Goal: Information Seeking & Learning: Learn about a topic

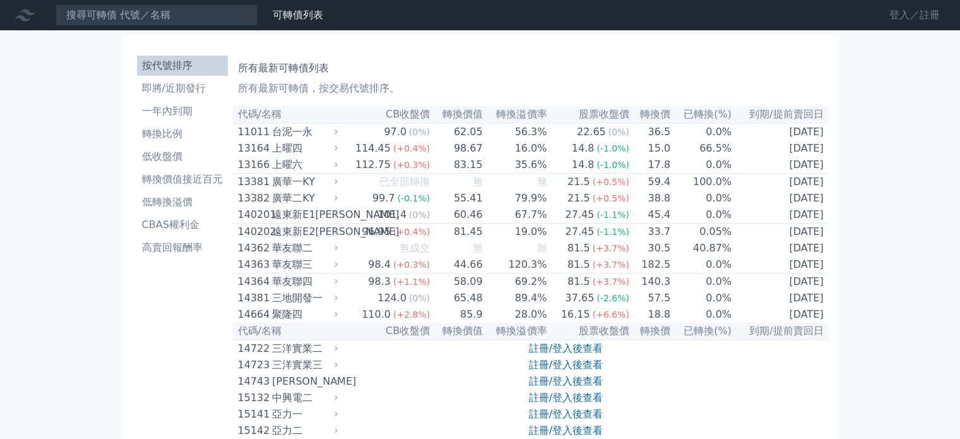
click at [905, 8] on link "登入／註冊" at bounding box center [914, 15] width 71 height 20
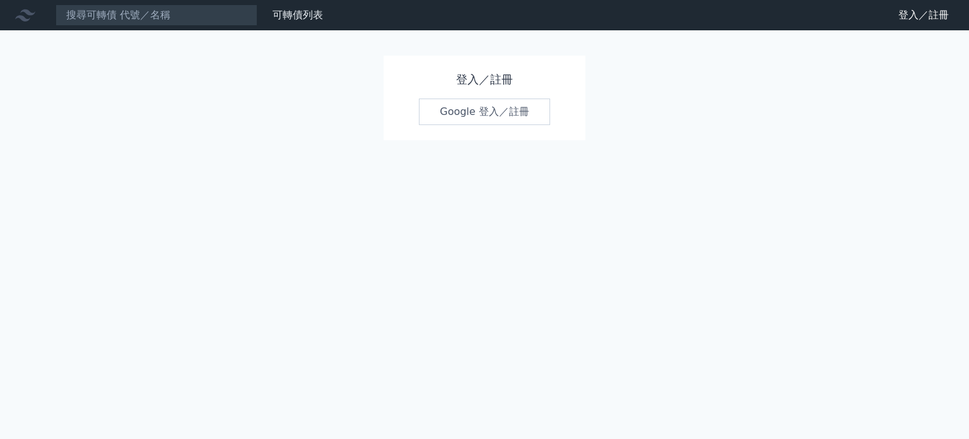
click at [445, 107] on link "Google 登入／註冊" at bounding box center [484, 111] width 131 height 27
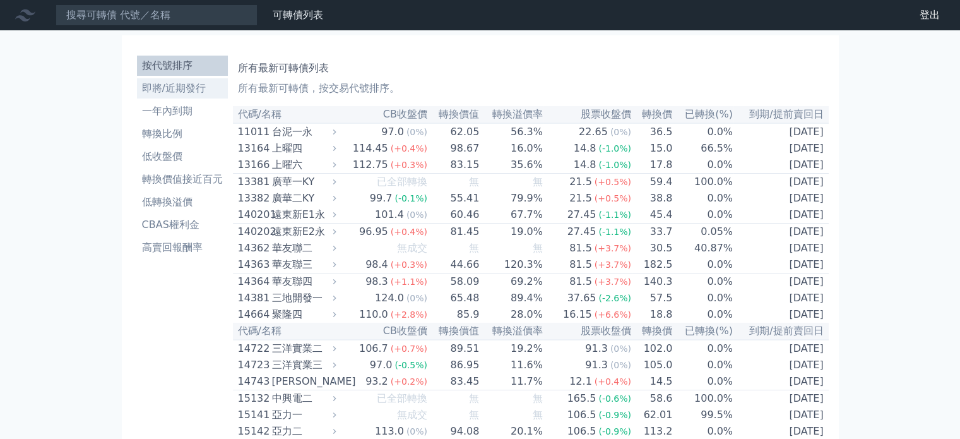
click at [190, 93] on li "即將/近期發行" at bounding box center [182, 88] width 91 height 15
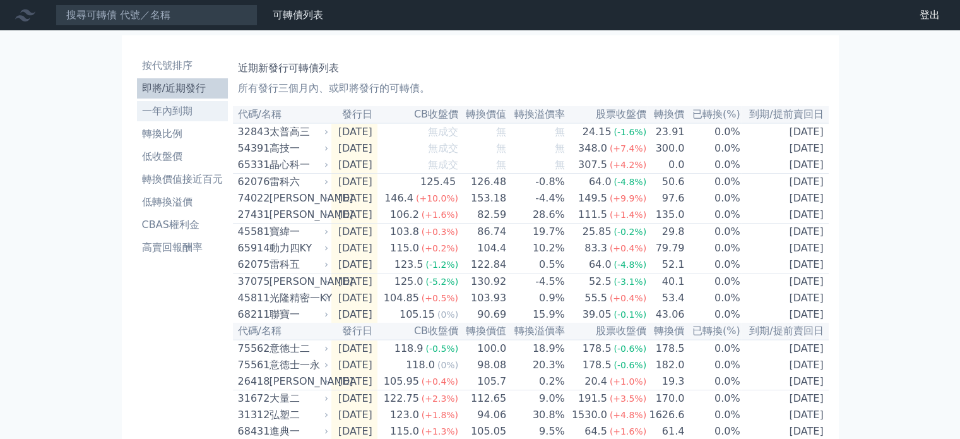
click at [205, 119] on link "一年內到期" at bounding box center [182, 111] width 91 height 20
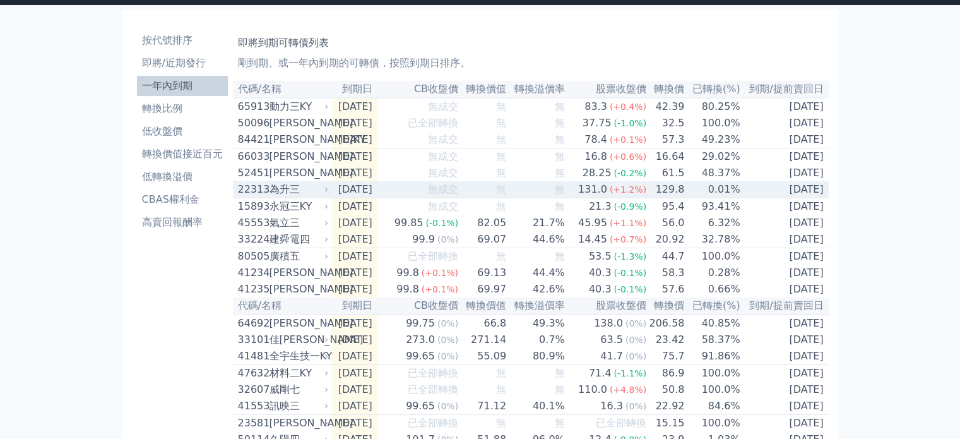
scroll to position [63, 0]
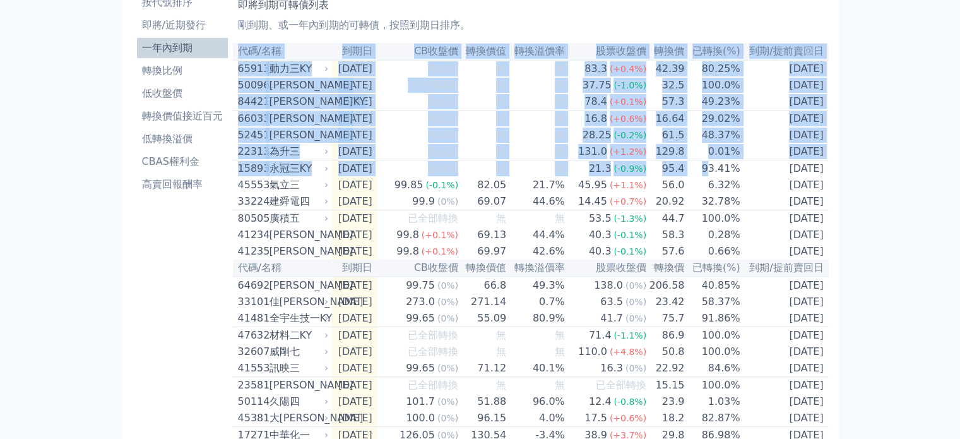
drag, startPoint x: 752, startPoint y: 175, endPoint x: 843, endPoint y: 214, distance: 99.5
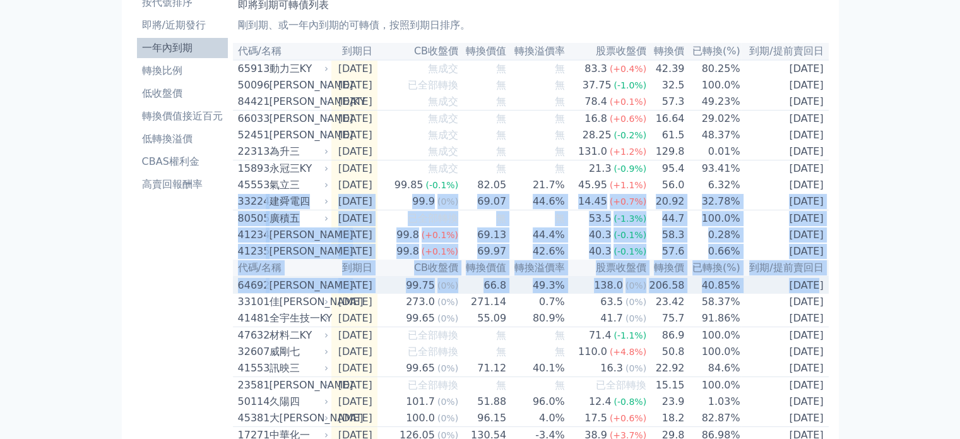
drag, startPoint x: 801, startPoint y: 211, endPoint x: 795, endPoint y: 300, distance: 89.2
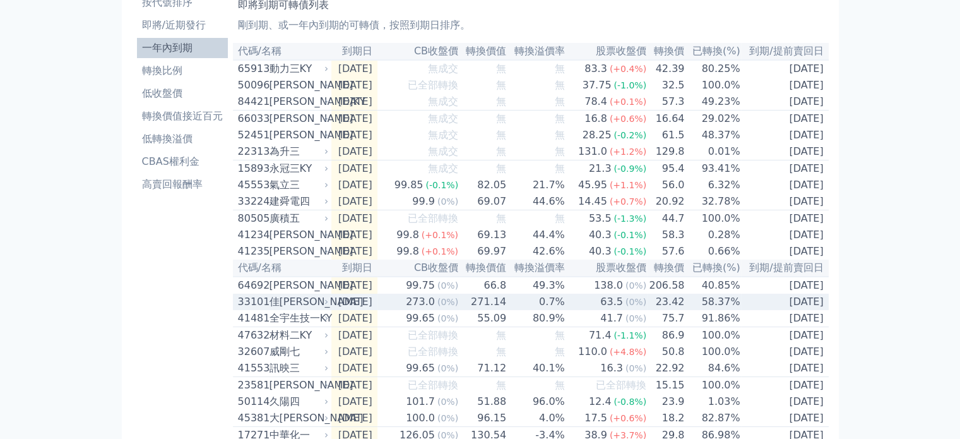
scroll to position [126, 0]
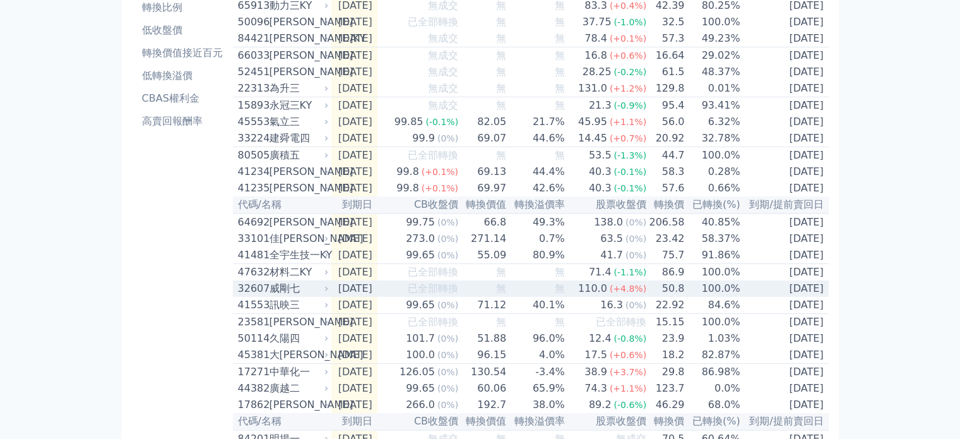
drag, startPoint x: 799, startPoint y: 247, endPoint x: 804, endPoint y: 314, distance: 67.1
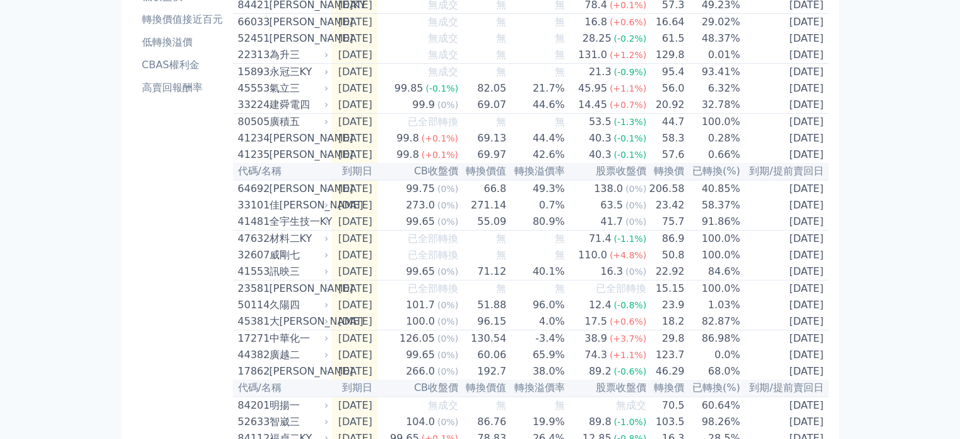
scroll to position [189, 0]
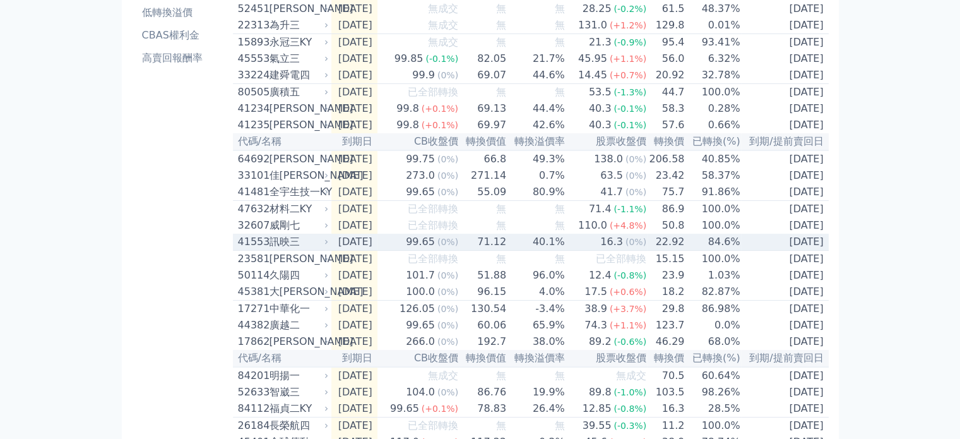
drag, startPoint x: 818, startPoint y: 269, endPoint x: 817, endPoint y: 323, distance: 53.7
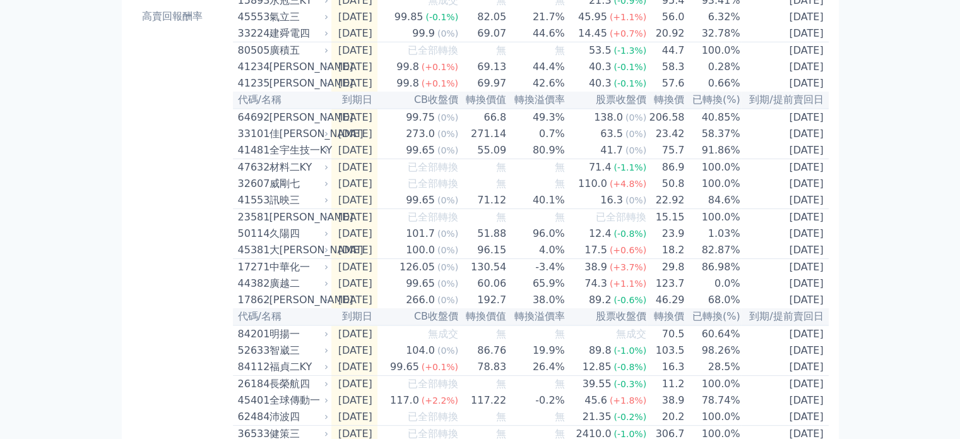
scroll to position [252, 0]
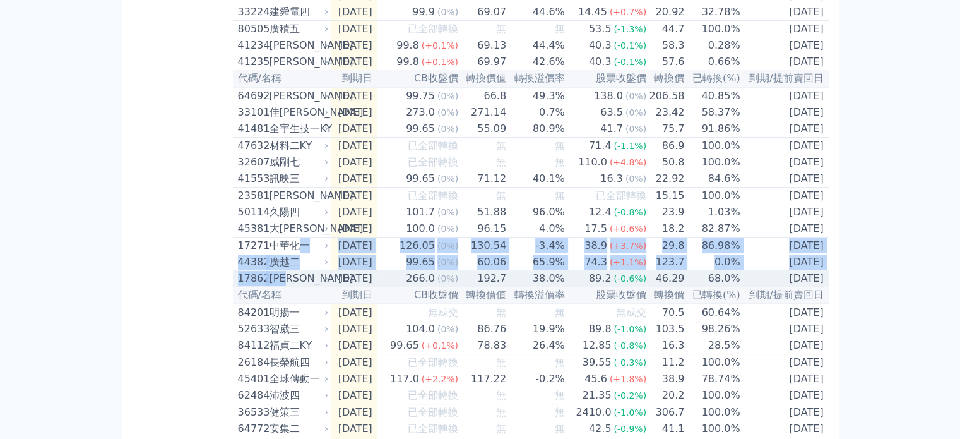
drag, startPoint x: 300, startPoint y: 290, endPoint x: 298, endPoint y: 314, distance: 24.7
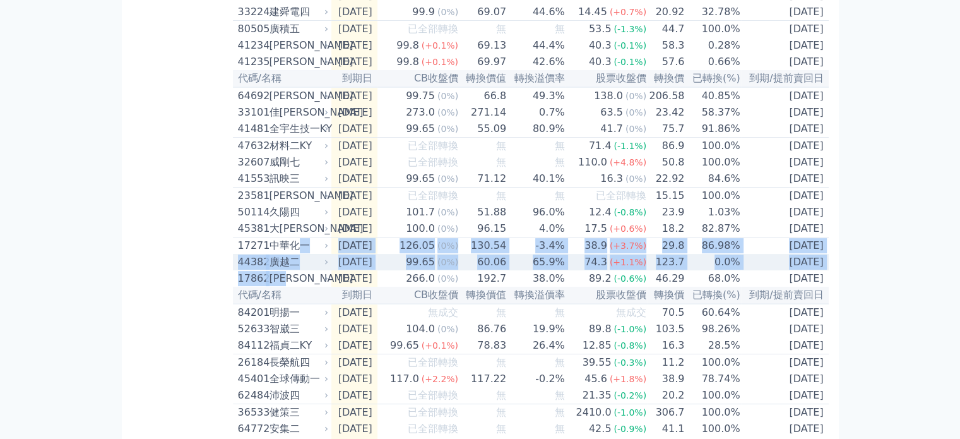
click at [319, 270] on div "廣越二" at bounding box center [298, 261] width 57 height 15
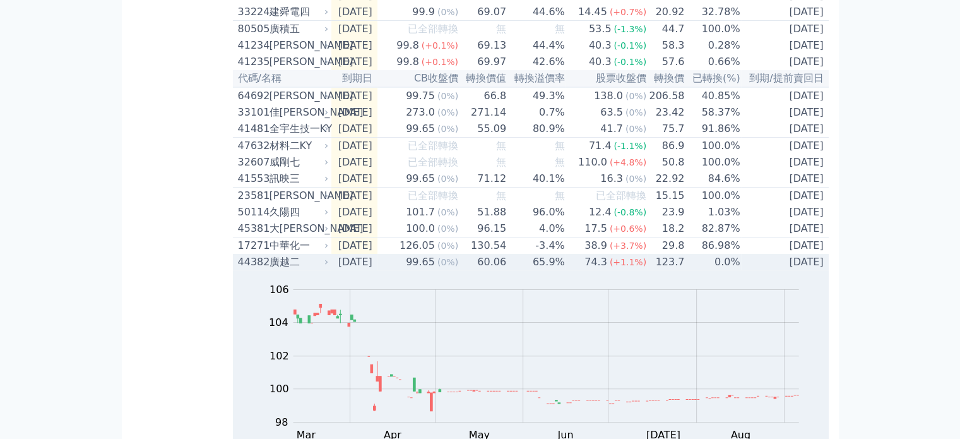
click at [332, 270] on td "2025-10-03" at bounding box center [354, 262] width 46 height 16
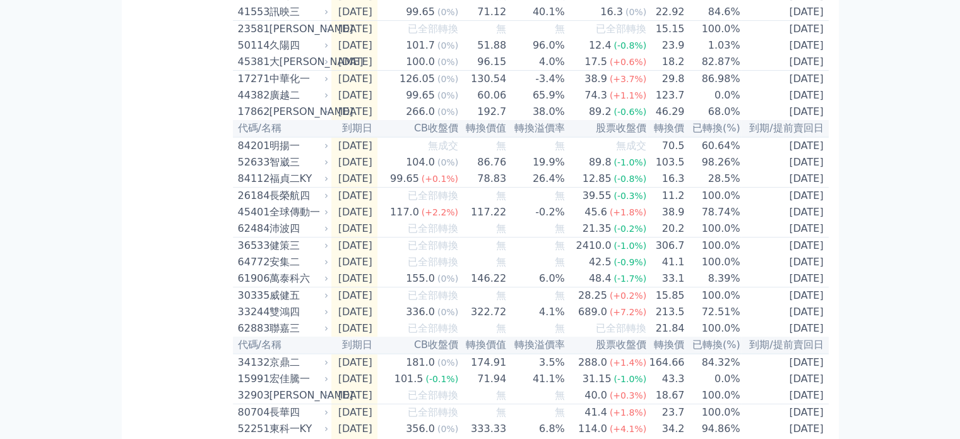
scroll to position [442, 0]
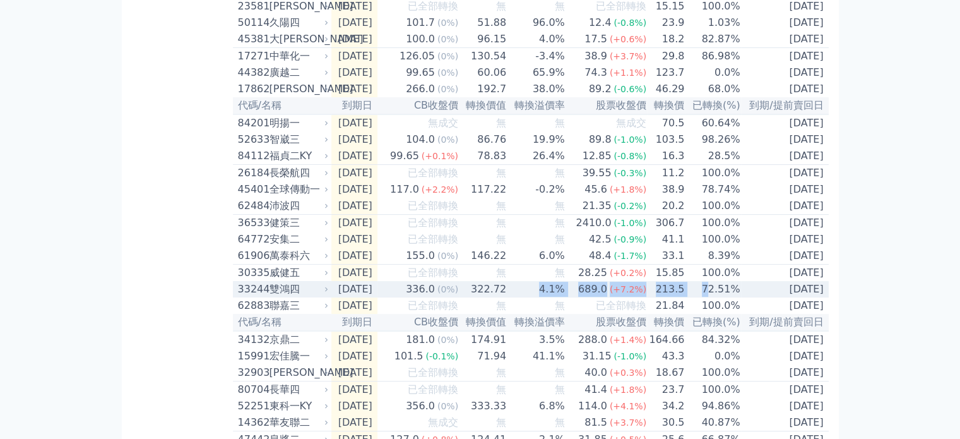
drag, startPoint x: 517, startPoint y: 338, endPoint x: 713, endPoint y: 333, distance: 195.7
click at [713, 297] on tr "33244 雙鴻四 2025-11-12 336.0 (0%) 322.72 4.1% 689.0 (+7.2%) 213.5 72.51% 2025-11-…" at bounding box center [531, 289] width 596 height 16
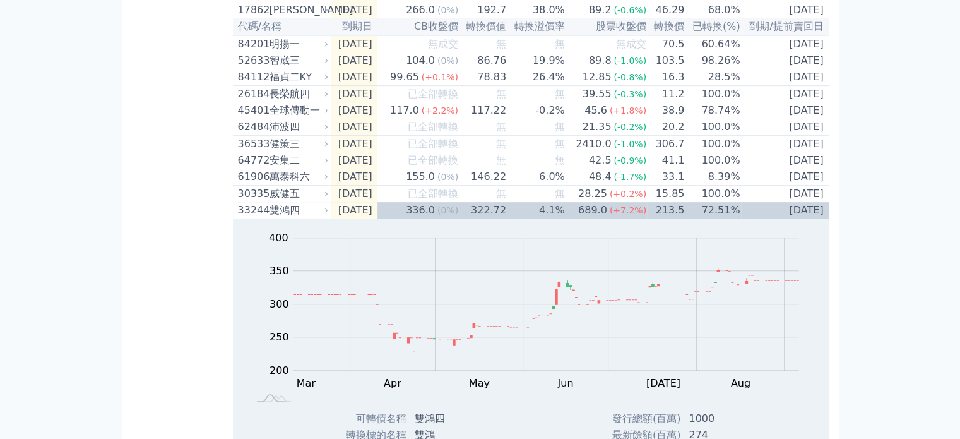
scroll to position [568, 0]
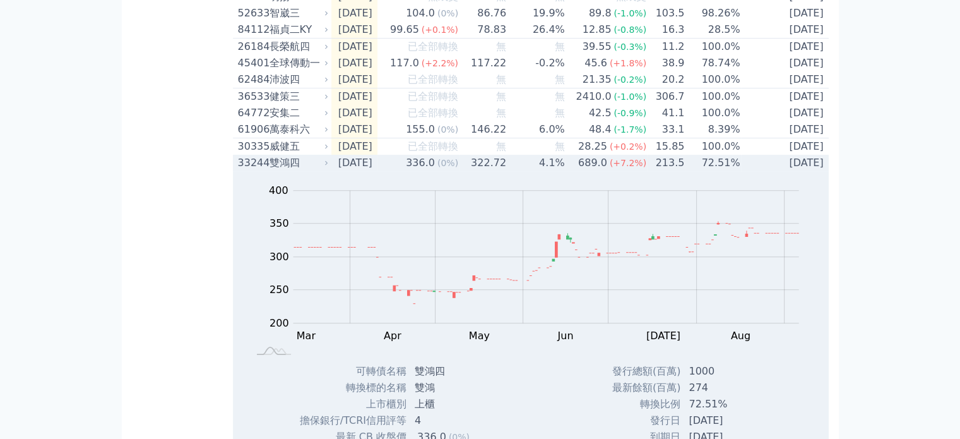
click at [318, 170] on div "雙鴻四" at bounding box center [298, 162] width 57 height 15
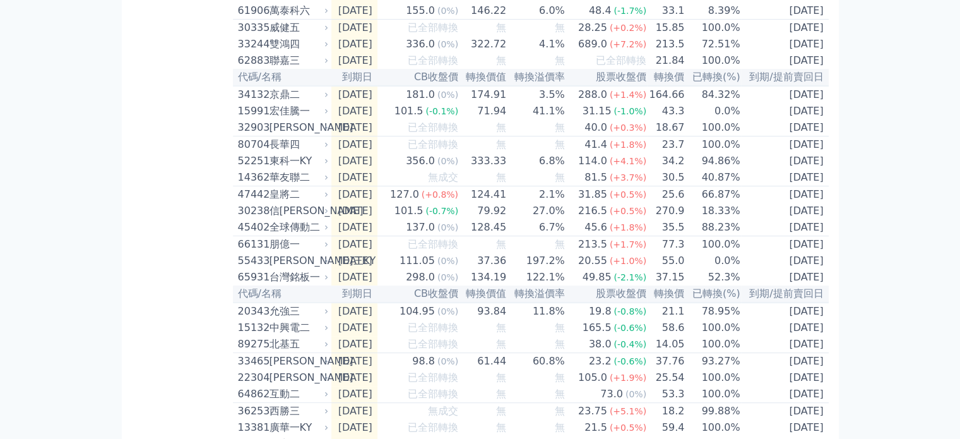
scroll to position [694, 0]
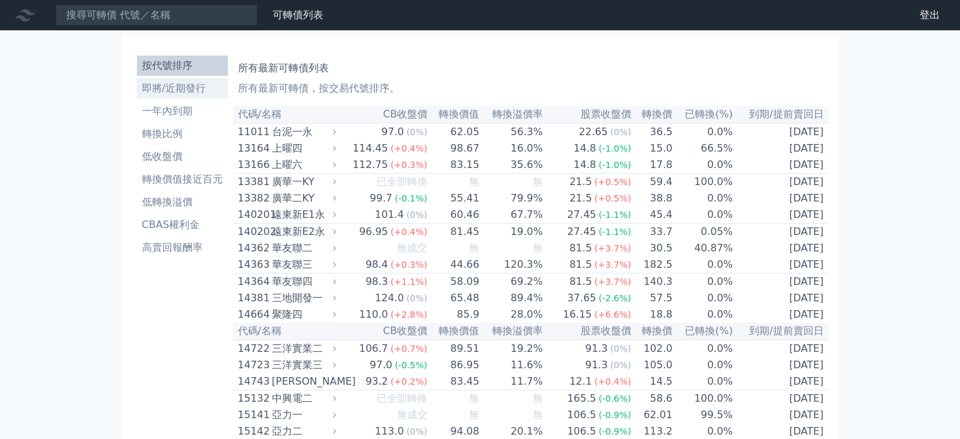
click at [179, 81] on li "即將/近期發行" at bounding box center [182, 88] width 91 height 15
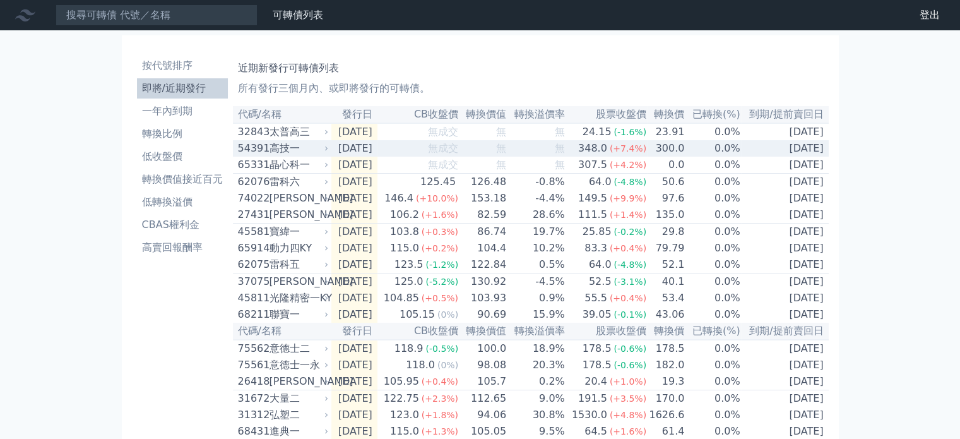
click at [303, 154] on div "高技一" at bounding box center [298, 148] width 57 height 15
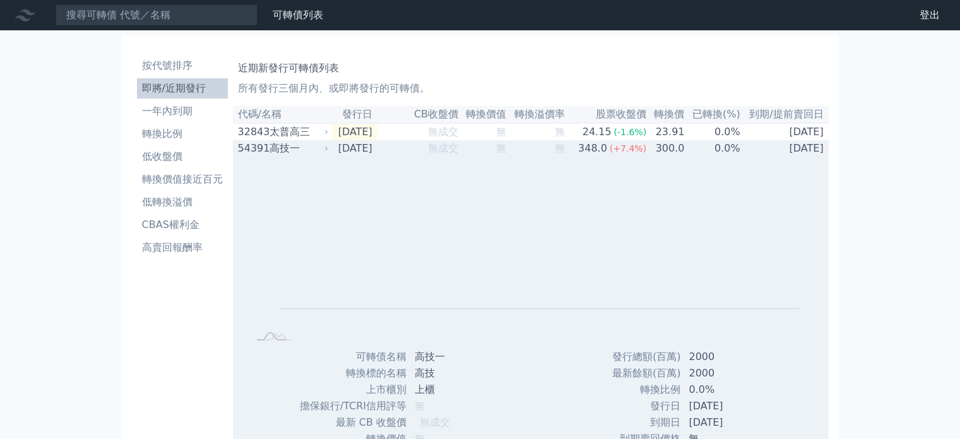
click at [282, 150] on div "高技一" at bounding box center [298, 148] width 57 height 15
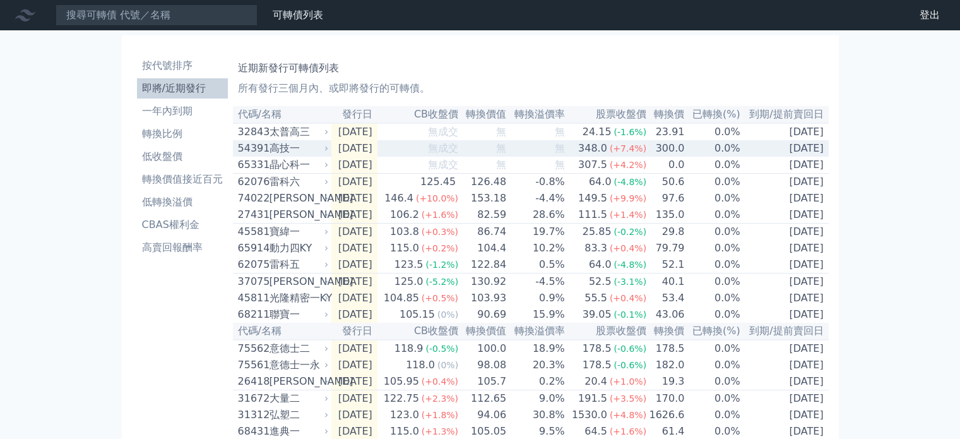
click at [288, 148] on div "高技一" at bounding box center [298, 148] width 57 height 15
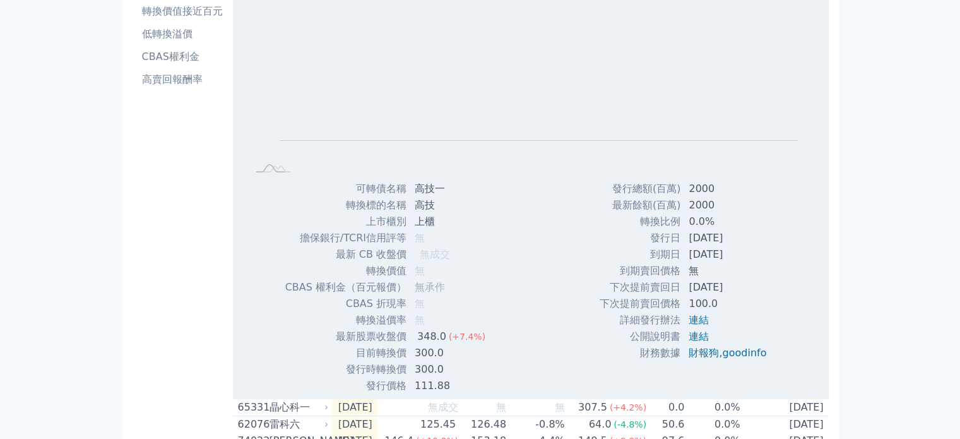
scroll to position [189, 0]
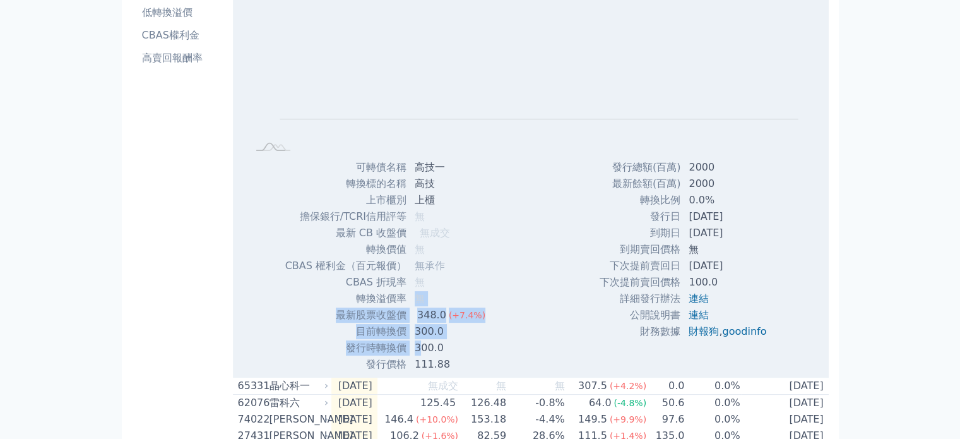
drag, startPoint x: 417, startPoint y: 309, endPoint x: 419, endPoint y: 346, distance: 37.3
click at [419, 346] on tbody "可轉債名稱 高技一 轉換標的名稱 高技 上市櫃別 上櫃 擔保銀行/TCRI信用評等 無 最新 CB 收盤價 無成交 無 無" at bounding box center [390, 265] width 211 height 213
click at [424, 340] on td "300.0" at bounding box center [451, 331] width 88 height 16
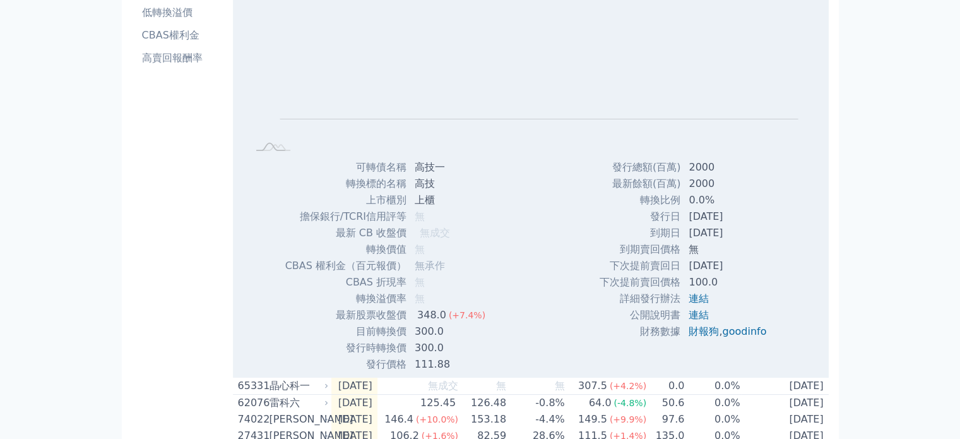
drag, startPoint x: 422, startPoint y: 310, endPoint x: 420, endPoint y: 351, distance: 41.1
click at [420, 351] on tbody "可轉債名稱 高技一 轉換標的名稱 高技 上市櫃別 上櫃 擔保銀行/TCRI信用評等 無 最新 CB 收盤價 無成交 無 無" at bounding box center [390, 265] width 211 height 213
drag, startPoint x: 431, startPoint y: 317, endPoint x: 432, endPoint y: 354, distance: 37.2
click at [432, 354] on tbody "可轉債名稱 高技一 轉換標的名稱 高技 上市櫃別 上櫃 擔保銀行/TCRI信用評等 無 最新 CB 收盤價 無成交 無 無" at bounding box center [390, 265] width 211 height 213
drag, startPoint x: 433, startPoint y: 321, endPoint x: 430, endPoint y: 348, distance: 27.3
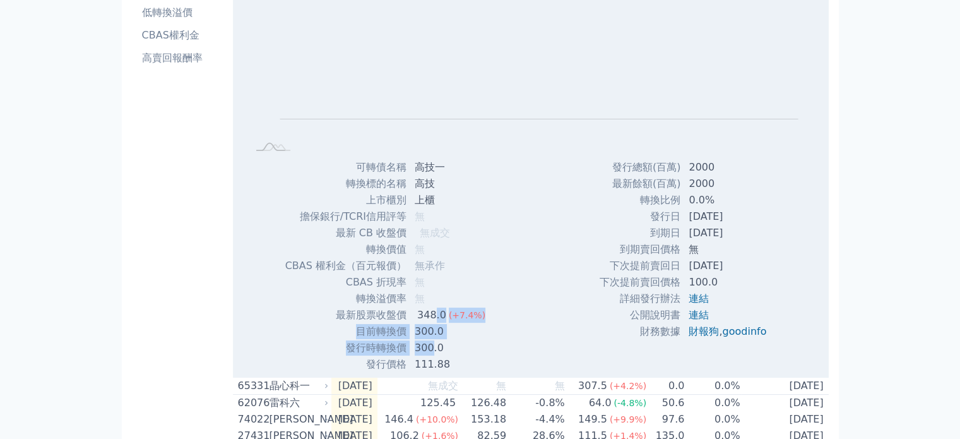
click at [430, 348] on tbody "可轉債名稱 高技一 轉換標的名稱 高技 上市櫃別 上櫃 擔保銀行/TCRI信用評等 無 最新 CB 收盤價 無成交 無 無" at bounding box center [390, 265] width 211 height 213
click at [431, 328] on td "300.0" at bounding box center [451, 331] width 88 height 16
drag, startPoint x: 424, startPoint y: 299, endPoint x: 422, endPoint y: 333, distance: 34.1
click at [422, 333] on tbody "可轉債名稱 高技一 轉換標的名稱 高技 上市櫃別 上櫃 擔保銀行/TCRI信用評等 無 最新 CB 收盤價 無成交 無 無" at bounding box center [390, 265] width 211 height 213
click at [422, 333] on td "300.0" at bounding box center [451, 331] width 88 height 16
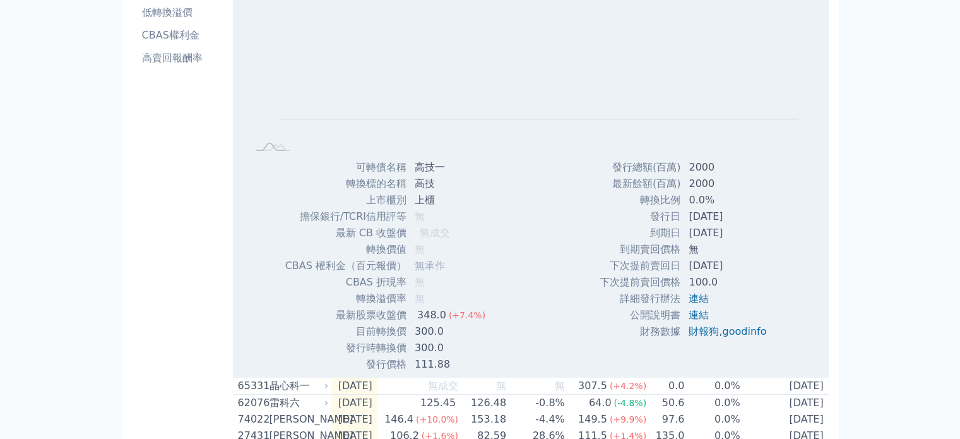
drag, startPoint x: 422, startPoint y: 326, endPoint x: 424, endPoint y: 368, distance: 41.7
click at [424, 368] on tbody "可轉債名稱 高技一 轉換標的名稱 高技 上市櫃別 上櫃 擔保銀行/TCRI信用評等 無 最新 CB 收盤價 無成交 無 無" at bounding box center [390, 265] width 211 height 213
click at [430, 355] on tbody "可轉債名稱 高技一 轉換標的名稱 高技 上市櫃別 上櫃 擔保銀行/TCRI信用評等 無 最新 CB 收盤價 無成交 無 無" at bounding box center [390, 265] width 211 height 213
click at [422, 314] on div "348.0" at bounding box center [432, 314] width 34 height 15
drag, startPoint x: 419, startPoint y: 312, endPoint x: 419, endPoint y: 333, distance: 20.8
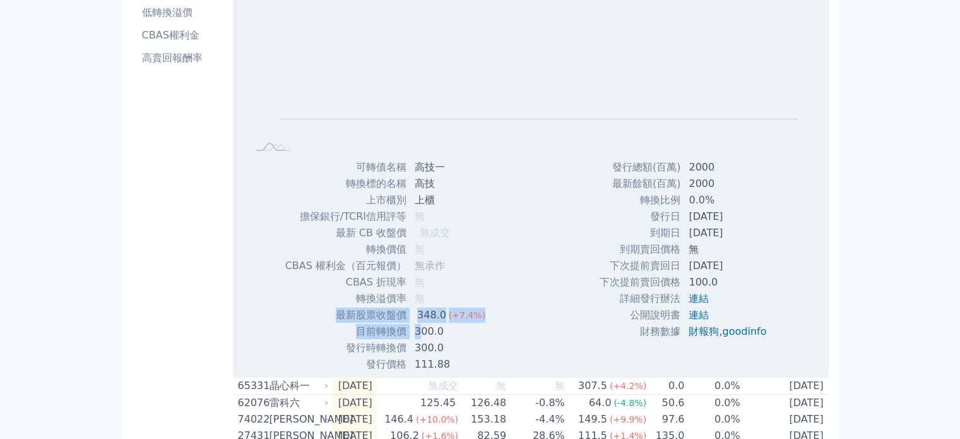
click at [419, 333] on tbody "可轉債名稱 高技一 轉換標的名稱 高技 上市櫃別 上櫃 擔保銀行/TCRI信用評等 無 最新 CB 收盤價 無成交 無 無" at bounding box center [390, 265] width 211 height 213
click at [419, 333] on td "300.0" at bounding box center [451, 331] width 88 height 16
drag, startPoint x: 419, startPoint y: 317, endPoint x: 419, endPoint y: 370, distance: 52.4
click at [419, 369] on tbody "可轉債名稱 高技一 轉換標的名稱 高技 上市櫃別 上櫃 擔保銀行/TCRI信用評等 無 最新 CB 收盤價 無成交 無 無" at bounding box center [390, 265] width 211 height 213
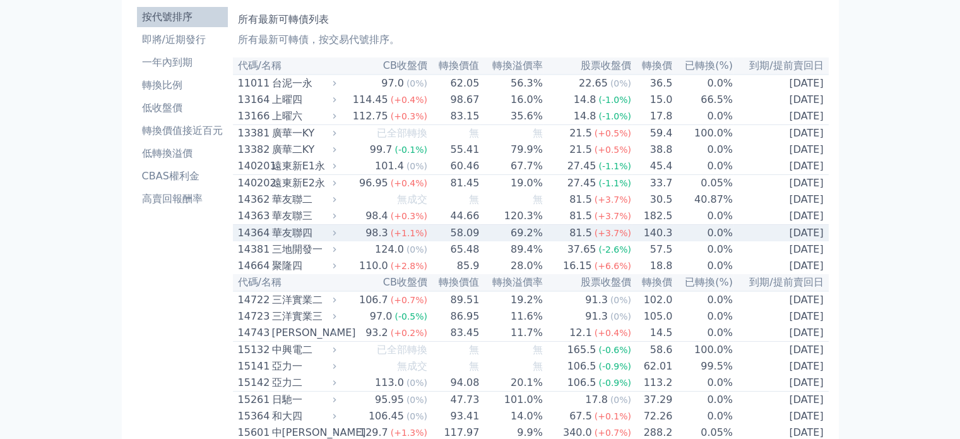
scroll to position [63, 0]
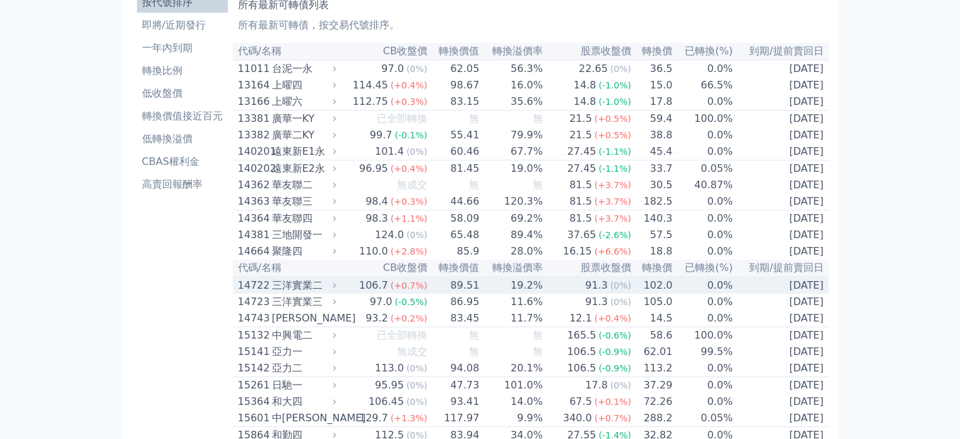
click at [339, 293] on div "14722 三洋實業二" at bounding box center [288, 285] width 101 height 15
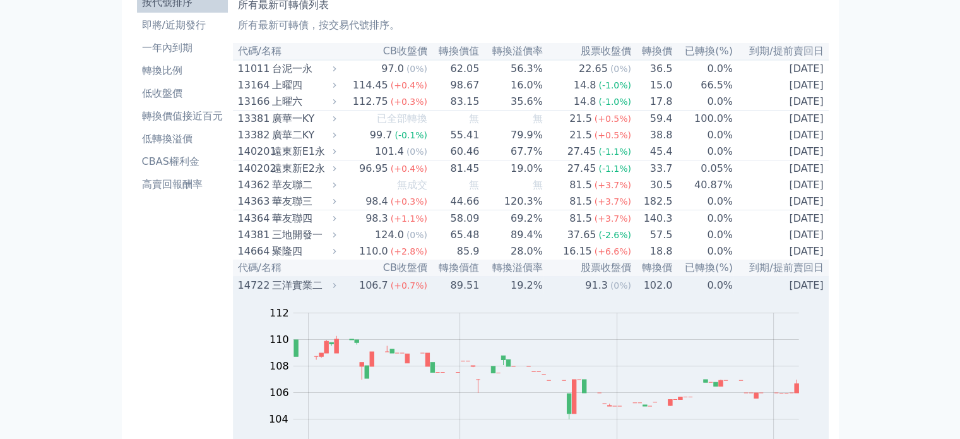
click at [339, 293] on div "14722 三洋實業二" at bounding box center [288, 285] width 101 height 15
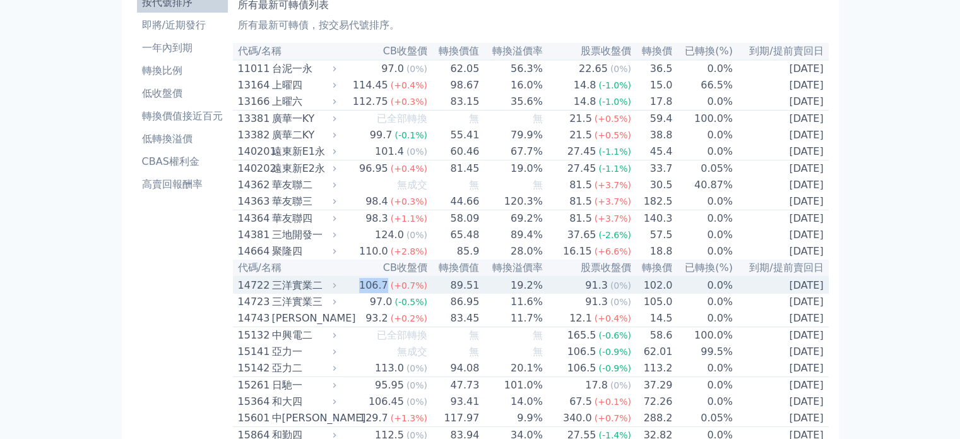
click at [339, 293] on div "14722 三洋實業二" at bounding box center [288, 285] width 101 height 15
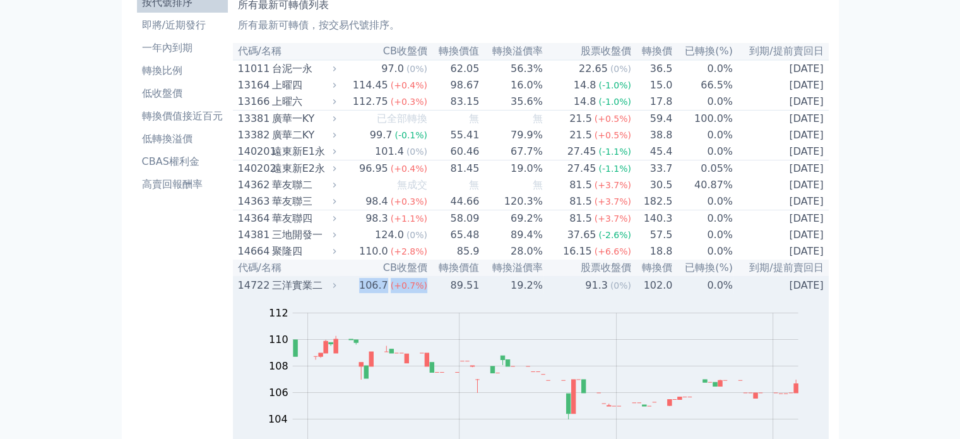
click at [339, 293] on div "14722 三洋實業二" at bounding box center [288, 285] width 101 height 15
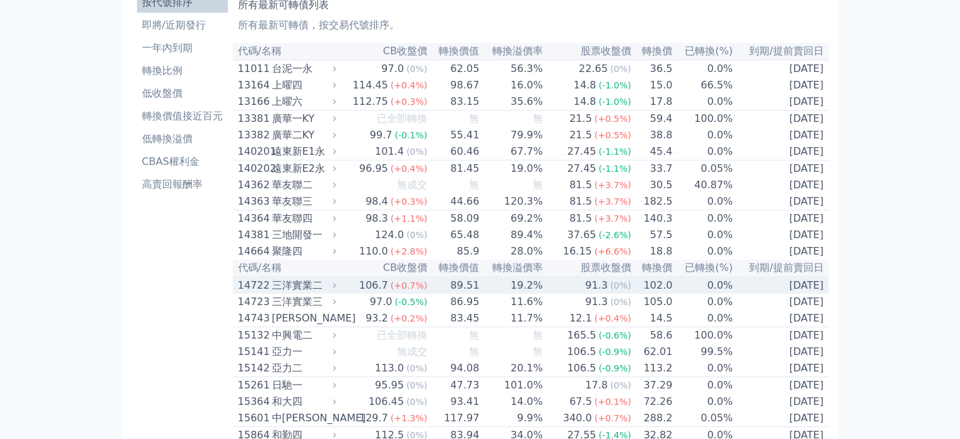
click at [339, 293] on div "14722 三洋實業二" at bounding box center [288, 285] width 101 height 15
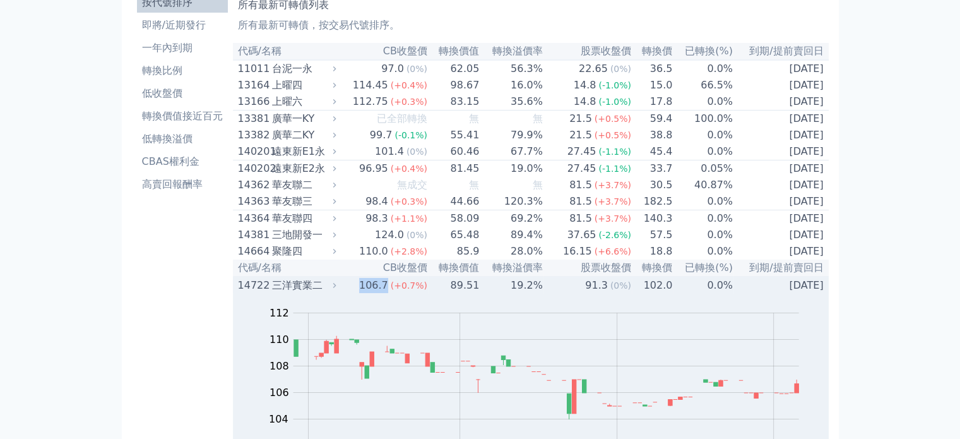
click at [339, 293] on div "14722 三洋實業二" at bounding box center [288, 285] width 101 height 15
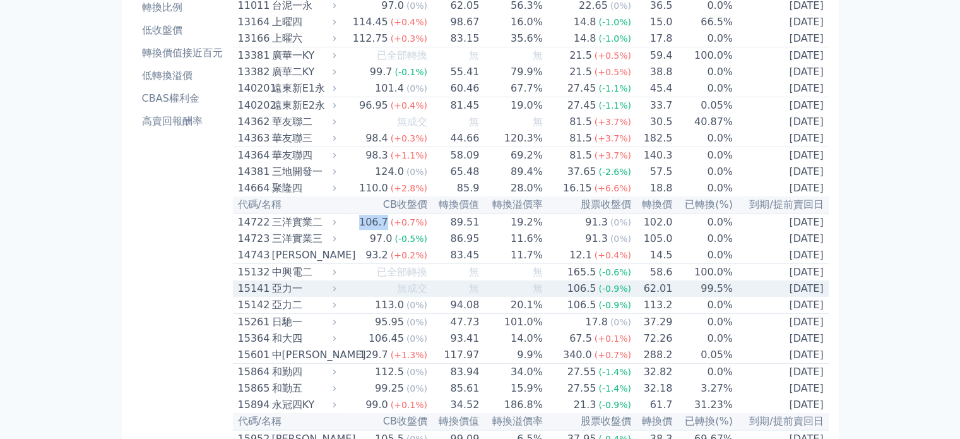
scroll to position [0, 0]
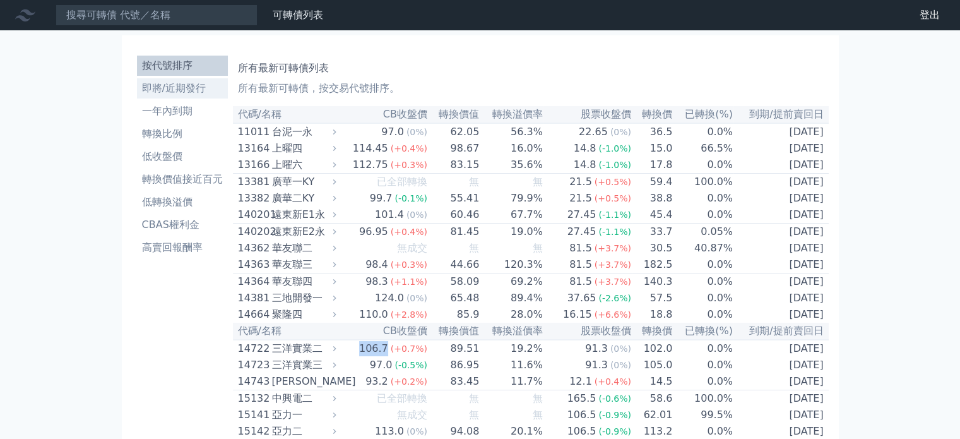
click at [201, 93] on li "即將/近期發行" at bounding box center [182, 88] width 91 height 15
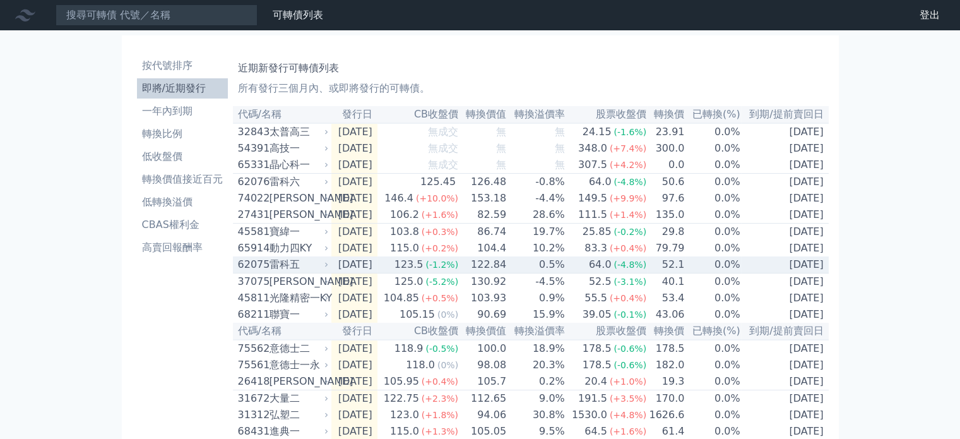
click at [320, 272] on div "雷科五" at bounding box center [298, 264] width 57 height 15
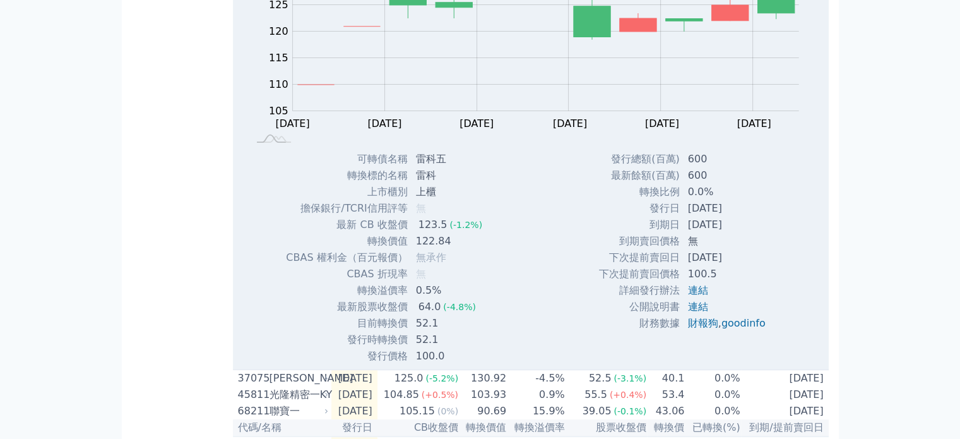
scroll to position [316, 0]
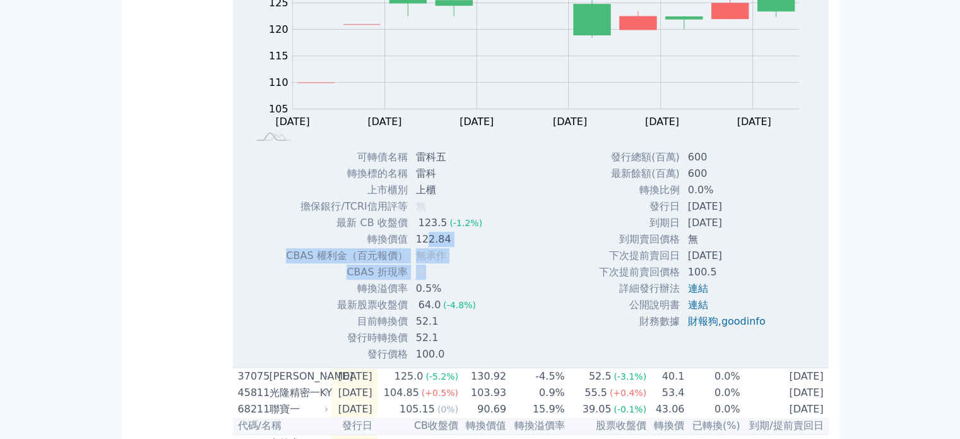
drag, startPoint x: 424, startPoint y: 247, endPoint x: 424, endPoint y: 290, distance: 42.9
click at [424, 290] on tbody "可轉債名稱 雷科五 轉換標的名稱 雷科 上市櫃別 上櫃 擔保銀行/TCRI信用評等 無 最新 CB 收盤價 123.5 (-1.2%) 無" at bounding box center [388, 255] width 207 height 213
click at [420, 247] on td "122.84" at bounding box center [450, 239] width 84 height 16
drag, startPoint x: 420, startPoint y: 240, endPoint x: 418, endPoint y: 271, distance: 31.6
click at [418, 271] on tbody "可轉債名稱 雷科五 轉換標的名稱 雷科 上市櫃別 上櫃 擔保銀行/TCRI信用評等 無 最新 CB 收盤價 123.5 (-1.2%) 無" at bounding box center [388, 255] width 207 height 213
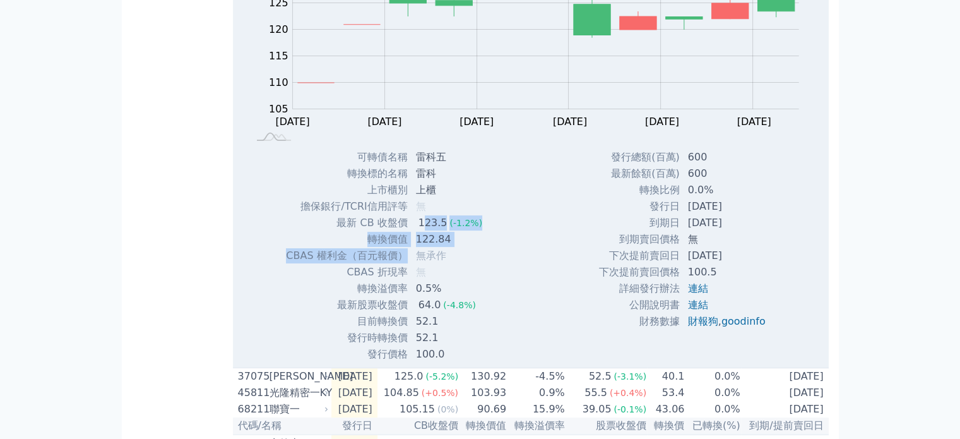
click at [418, 261] on span "無承作" at bounding box center [431, 255] width 30 height 12
drag, startPoint x: 416, startPoint y: 234, endPoint x: 414, endPoint y: 264, distance: 30.4
click at [414, 264] on tbody "可轉債名稱 雷科五 轉換標的名稱 雷科 上市櫃別 上櫃 擔保銀行/TCRI信用評等 無 最新 CB 收盤價 123.5 (-1.2%) 無" at bounding box center [388, 255] width 207 height 213
click at [416, 261] on span "無承作" at bounding box center [431, 255] width 30 height 12
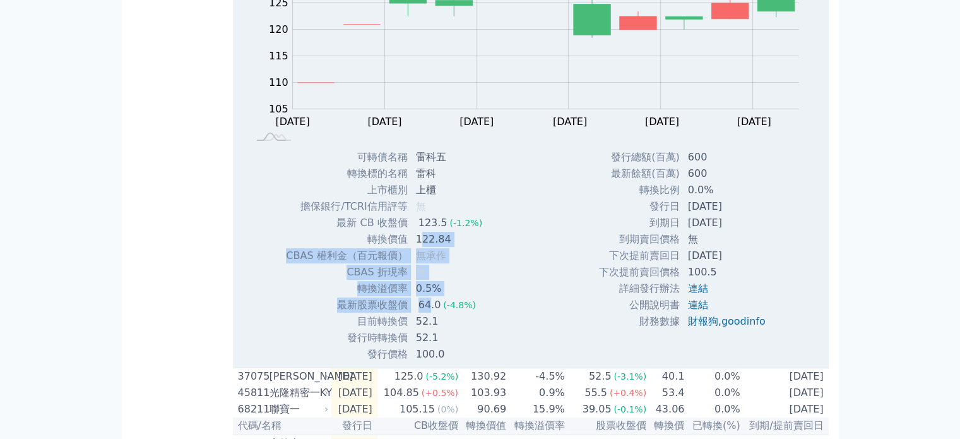
drag, startPoint x: 421, startPoint y: 244, endPoint x: 427, endPoint y: 317, distance: 72.8
click at [427, 317] on tbody "可轉債名稱 雷科五 轉換標的名稱 雷科 上市櫃別 上櫃 擔保銀行/TCRI信用評等 無 最新 CB 收盤價 123.5 (-1.2%) 無" at bounding box center [388, 255] width 207 height 213
click at [421, 278] on span "無" at bounding box center [421, 272] width 10 height 12
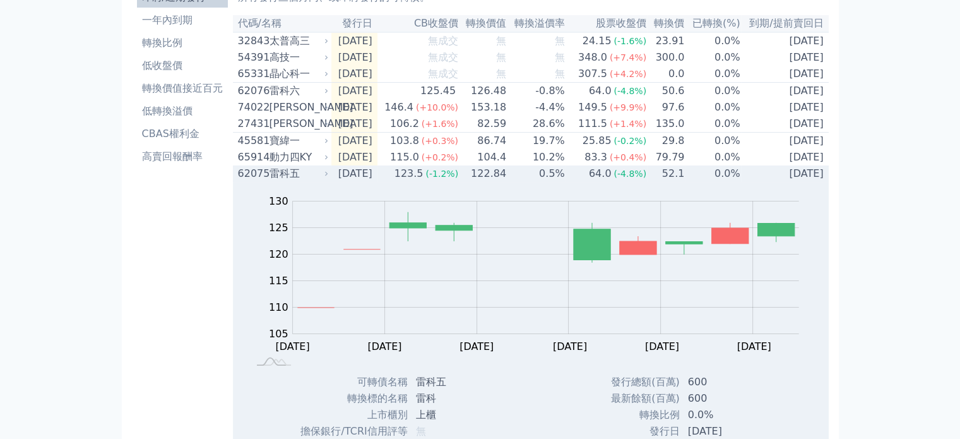
scroll to position [63, 0]
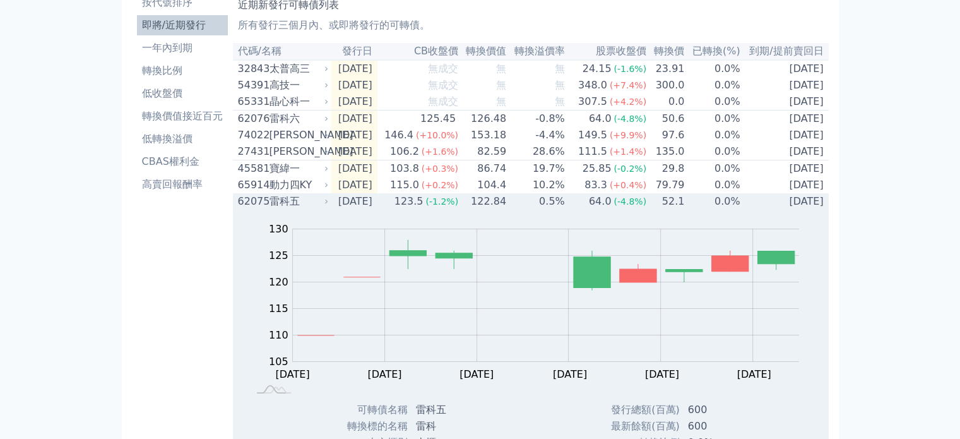
click at [326, 205] on icon at bounding box center [327, 202] width 8 height 8
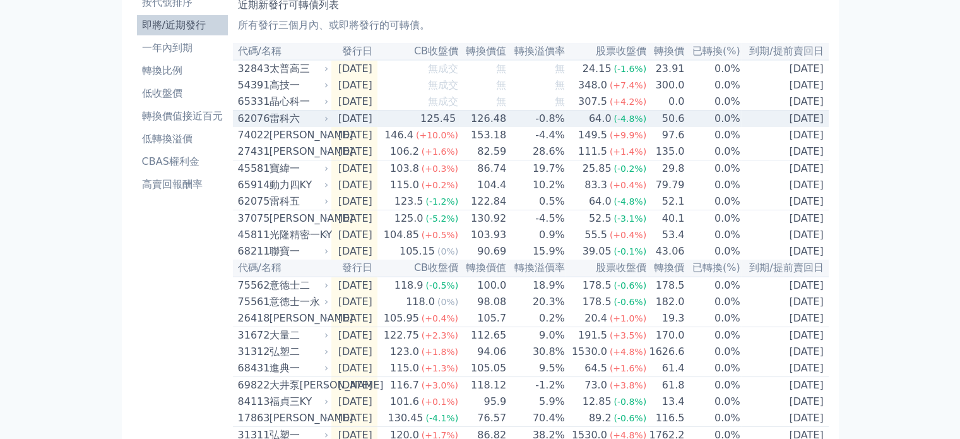
click at [324, 122] on icon at bounding box center [327, 119] width 8 height 8
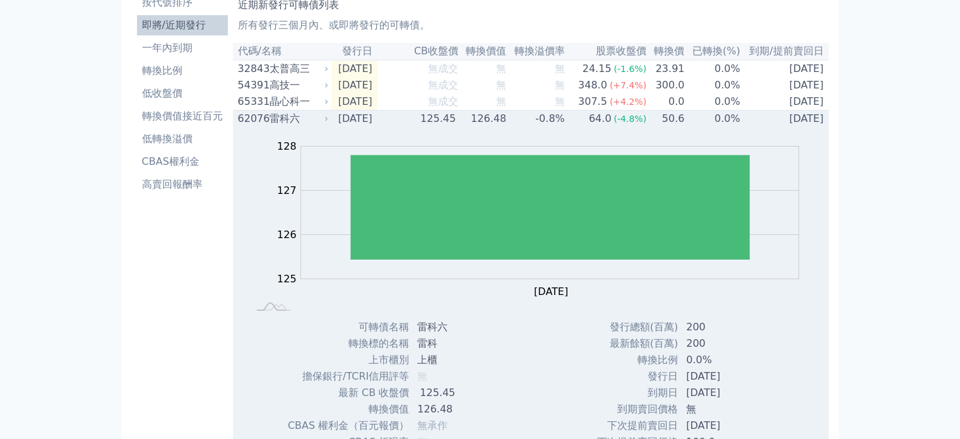
click at [324, 122] on icon at bounding box center [327, 119] width 8 height 8
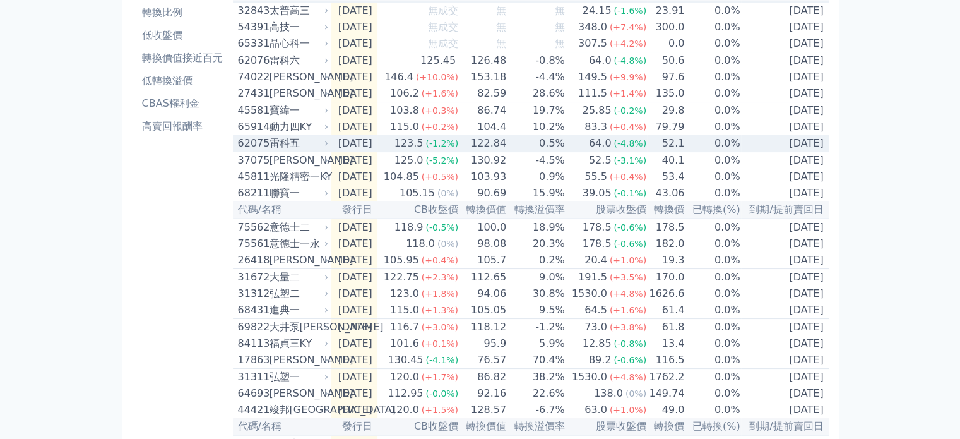
scroll to position [189, 0]
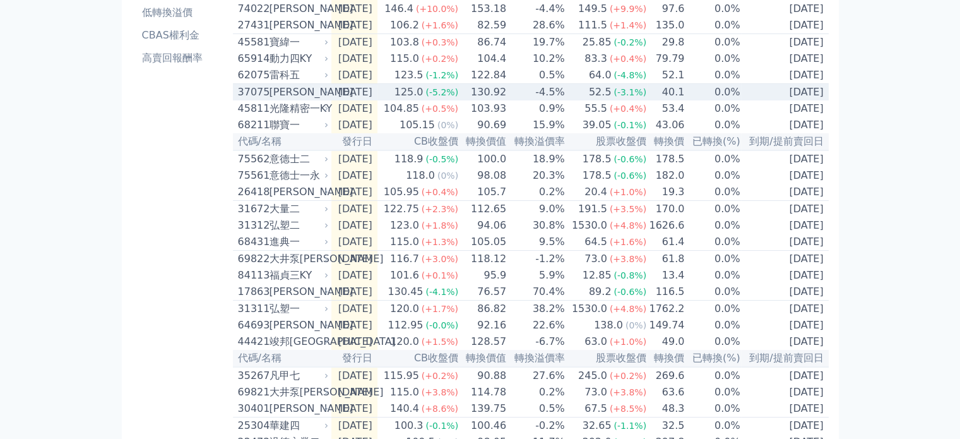
click at [324, 96] on icon at bounding box center [327, 92] width 8 height 8
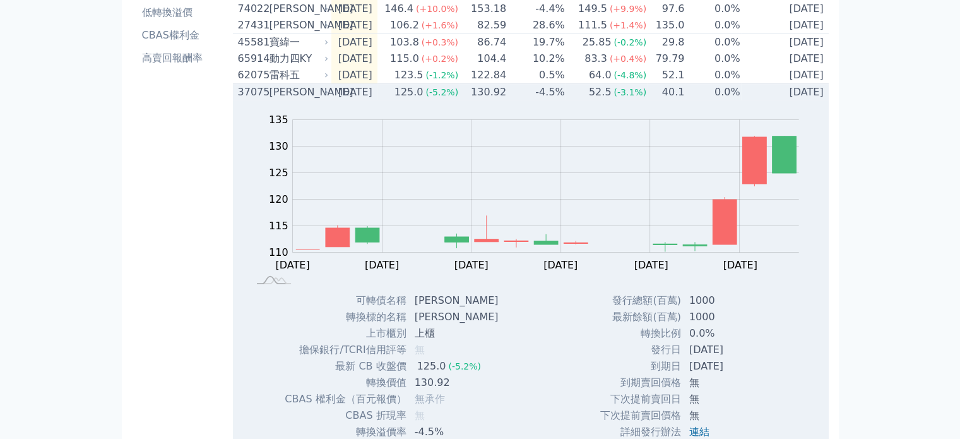
scroll to position [63, 0]
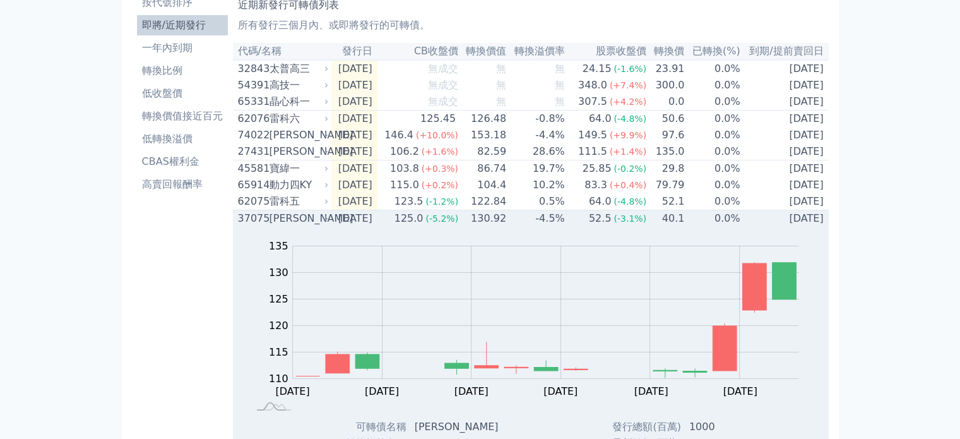
click at [318, 226] on div "[PERSON_NAME]" at bounding box center [298, 218] width 57 height 15
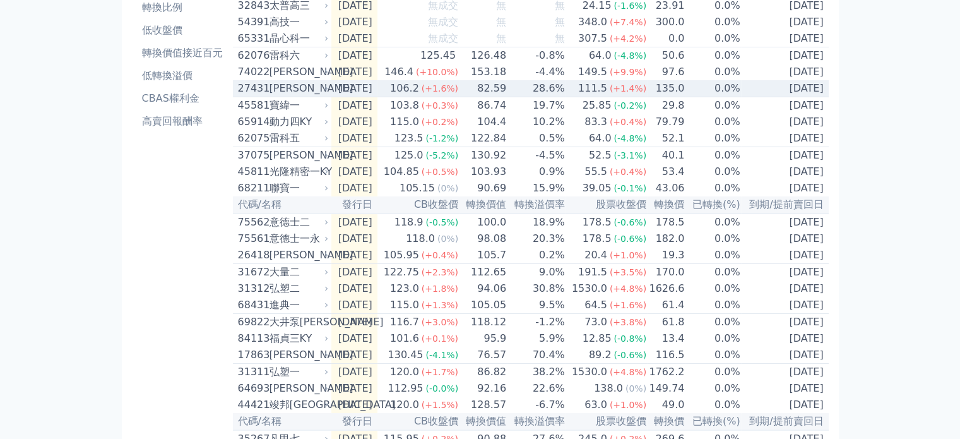
scroll to position [0, 0]
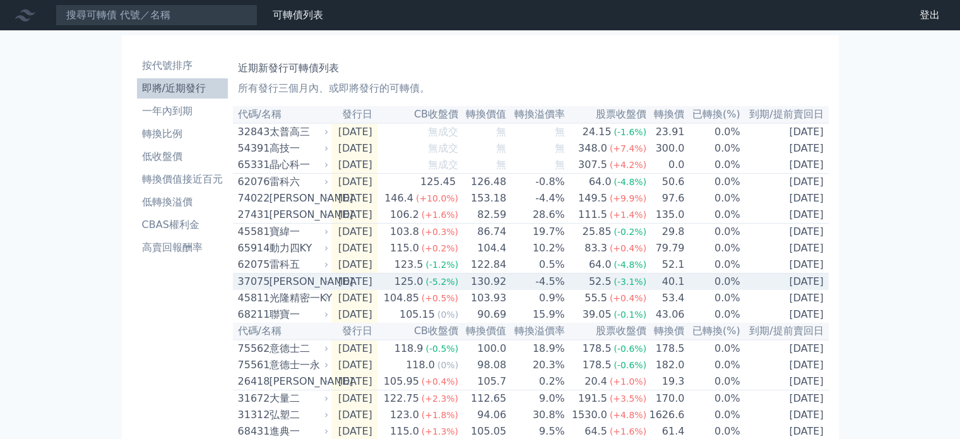
click at [328, 285] on icon at bounding box center [327, 282] width 8 height 8
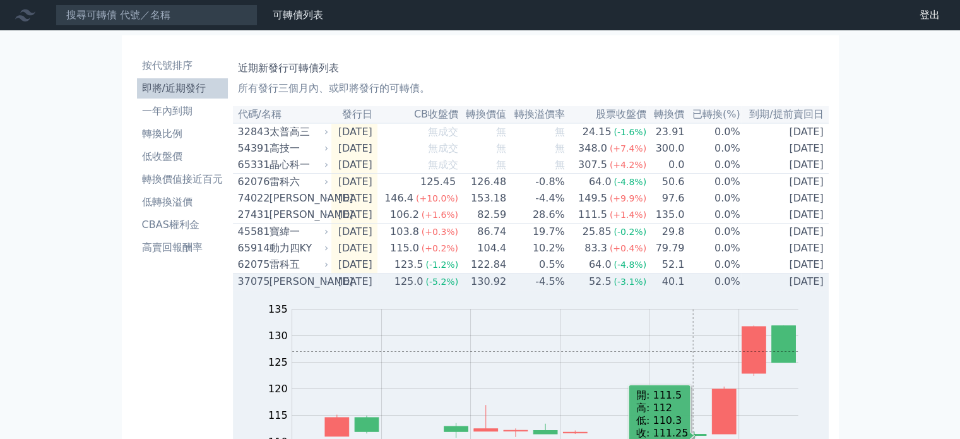
scroll to position [189, 0]
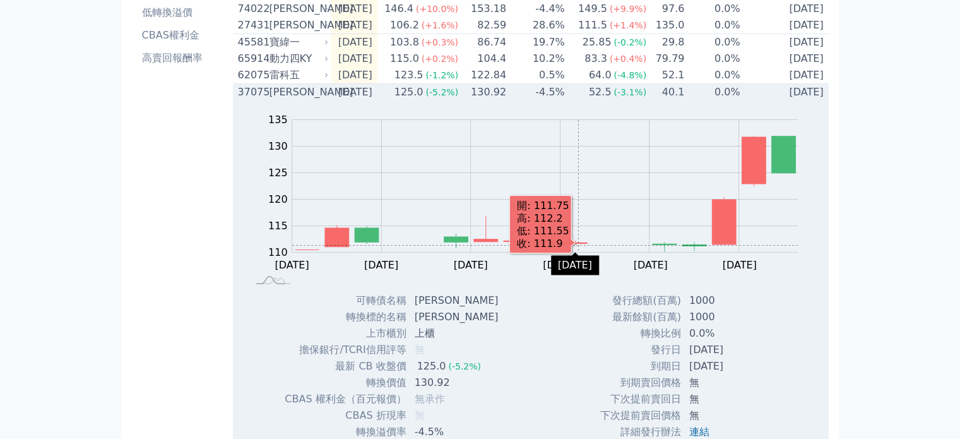
drag, startPoint x: 576, startPoint y: 264, endPoint x: 578, endPoint y: 258, distance: 6.6
click at [578, 252] on rect "Chart" at bounding box center [545, 186] width 506 height 133
click at [580, 252] on rect "Chart" at bounding box center [545, 186] width 506 height 133
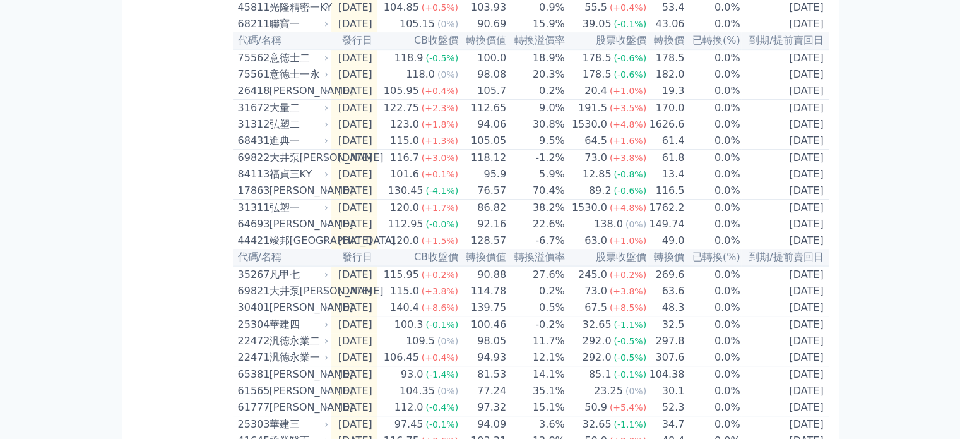
scroll to position [821, 0]
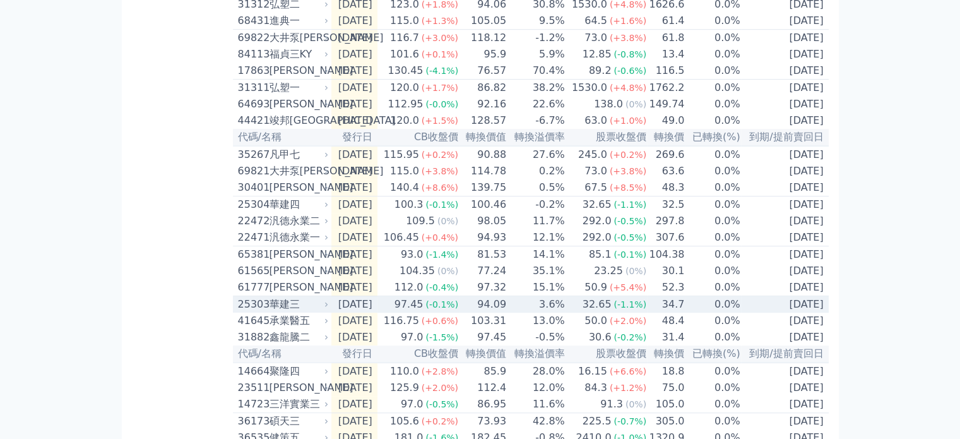
click at [323, 308] on icon at bounding box center [327, 304] width 8 height 8
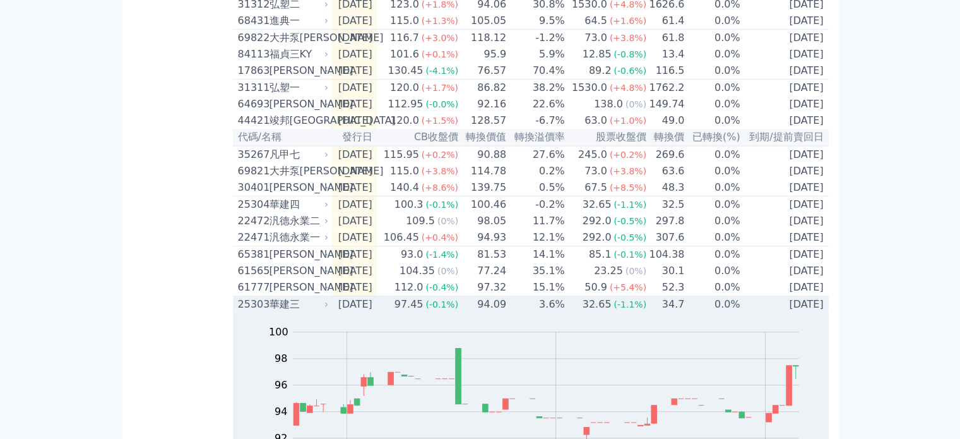
click at [325, 308] on icon at bounding box center [327, 304] width 8 height 8
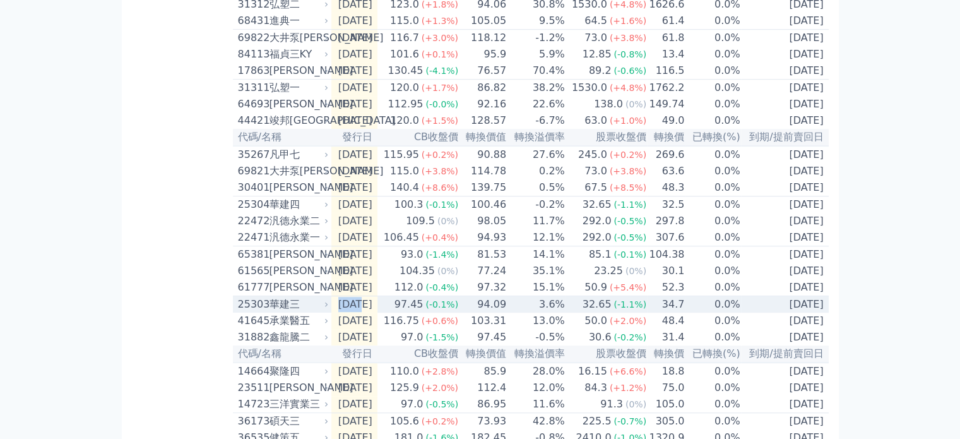
click at [325, 308] on icon at bounding box center [327, 304] width 8 height 8
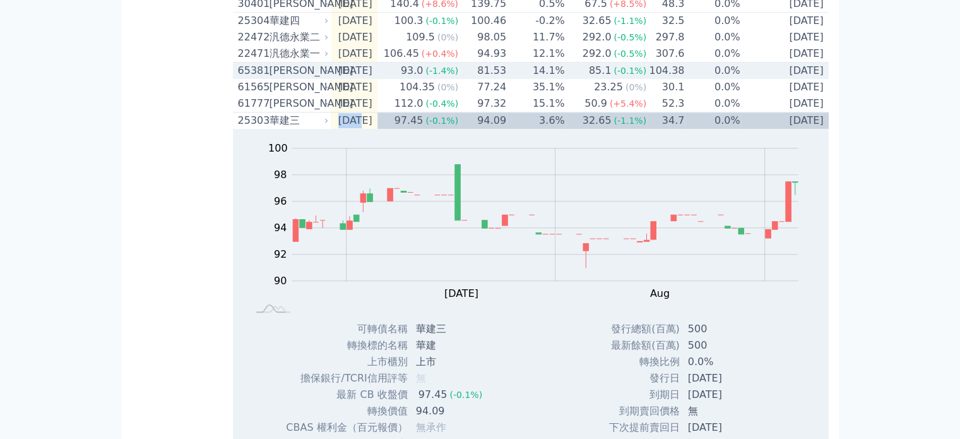
scroll to position [1136, 0]
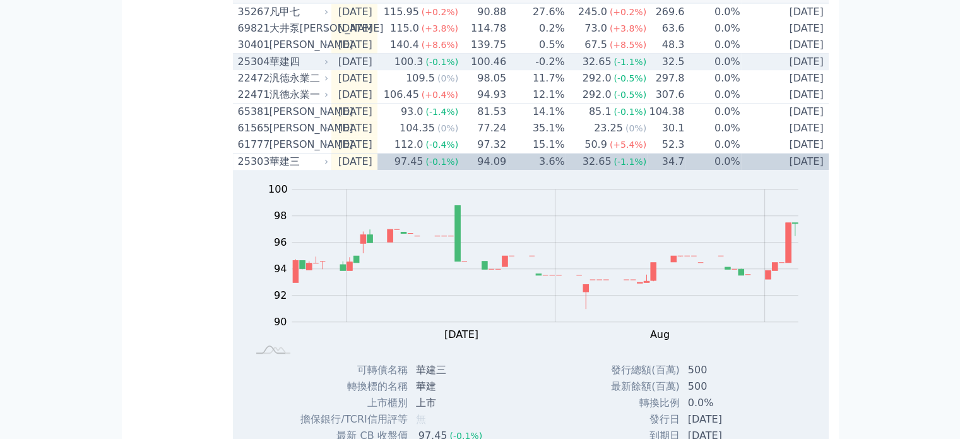
scroll to position [884, 0]
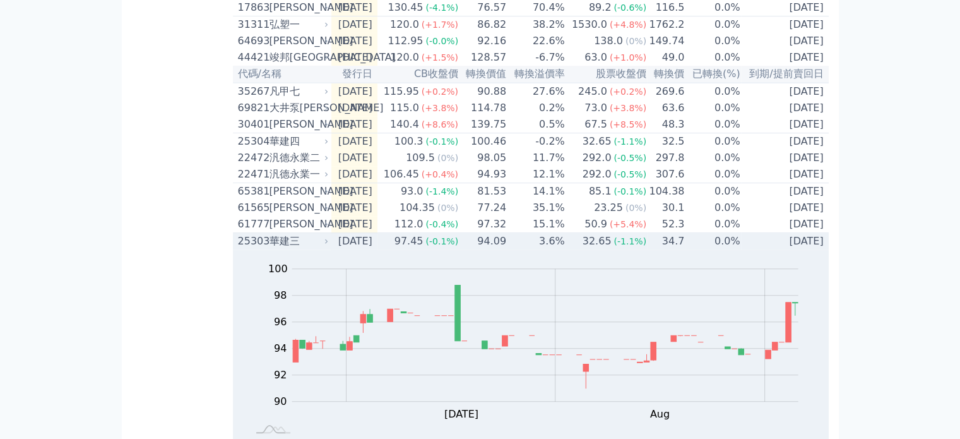
click at [317, 249] on div "華建三" at bounding box center [298, 241] width 57 height 15
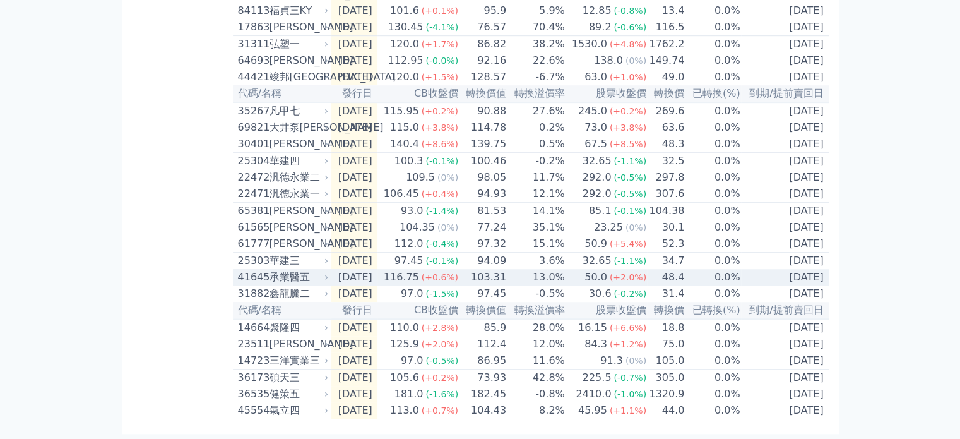
scroll to position [857, 0]
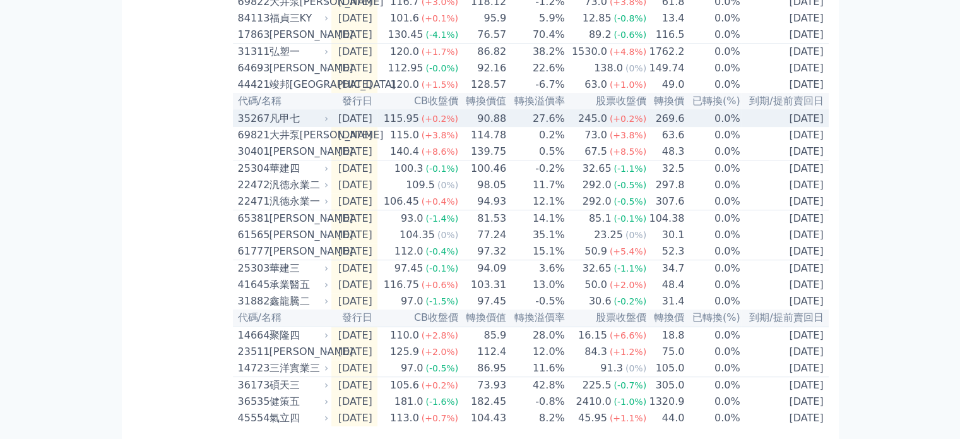
click at [317, 126] on div "凡甲七" at bounding box center [298, 118] width 57 height 15
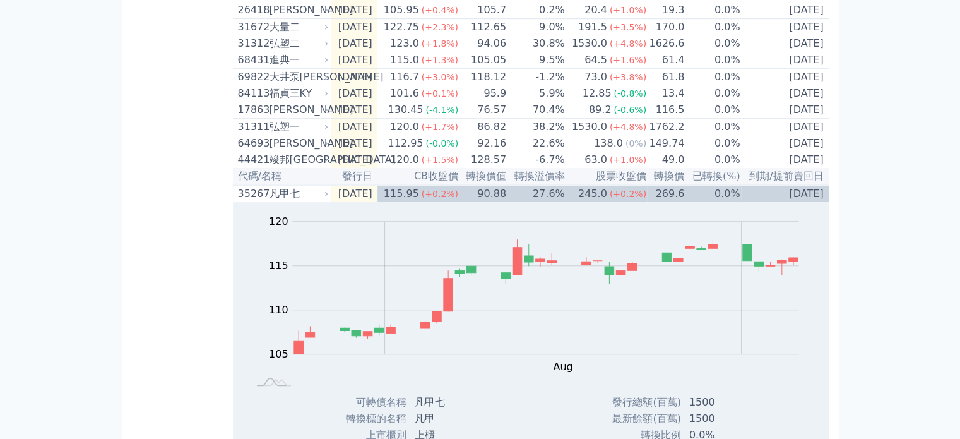
scroll to position [730, 0]
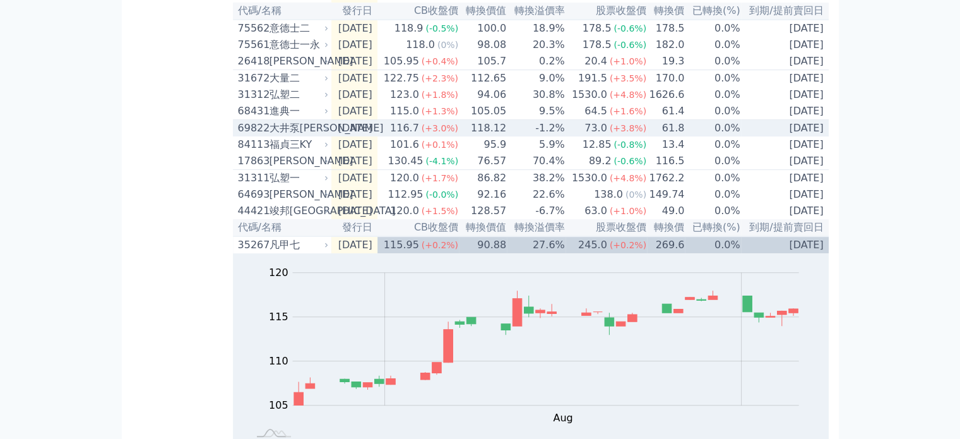
click at [323, 132] on icon at bounding box center [327, 128] width 8 height 8
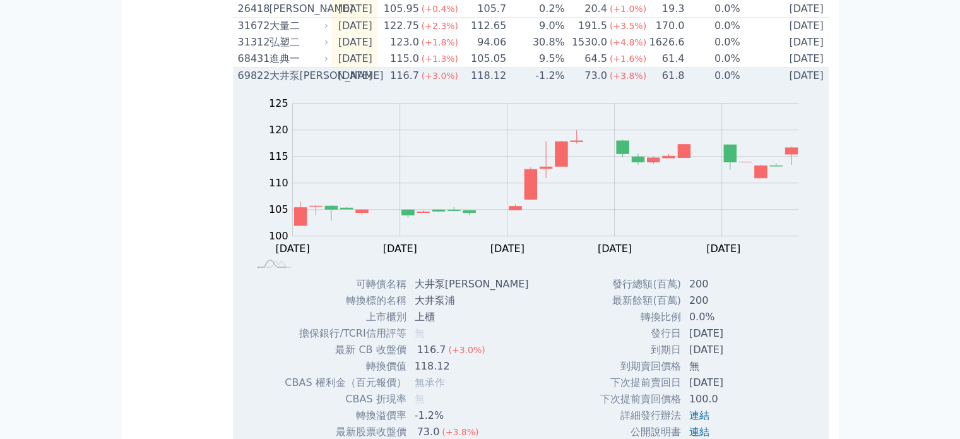
scroll to position [857, 0]
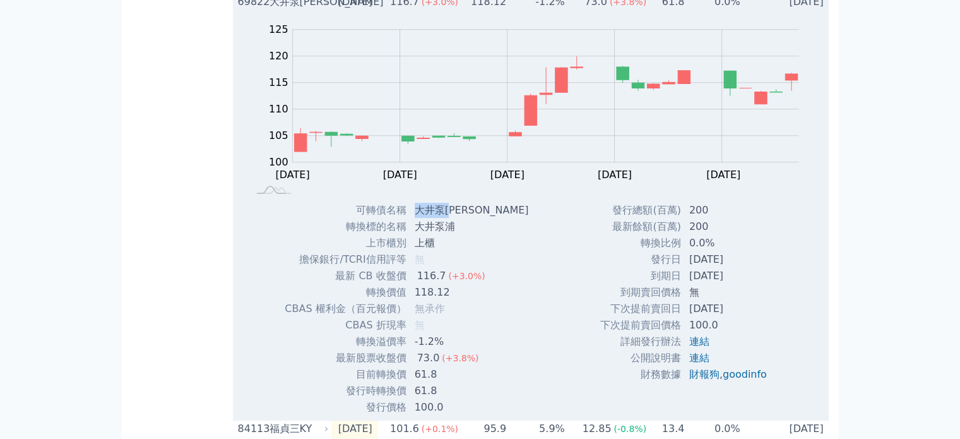
drag, startPoint x: 454, startPoint y: 234, endPoint x: 417, endPoint y: 237, distance: 38.0
click at [417, 218] on td "大井泵[PERSON_NAME]" at bounding box center [473, 210] width 132 height 16
